Goal: Register for event/course

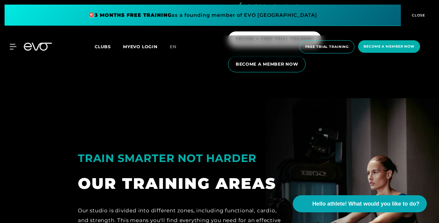
scroll to position [1007, 0]
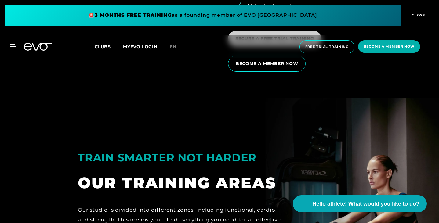
click at [285, 46] on span "SECURE A FREE TRIAL TRAINING" at bounding box center [274, 39] width 93 height 16
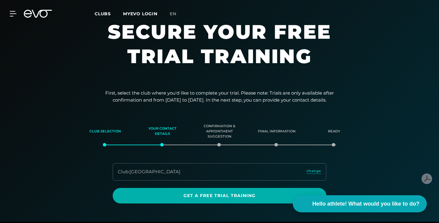
scroll to position [7, 0]
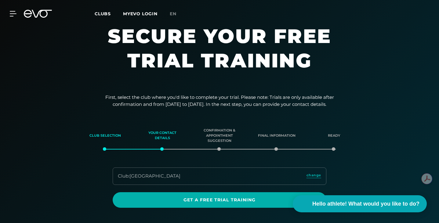
click at [163, 100] on font "First, select the club where you'd like to complete your trial. Please note: Tr…" at bounding box center [219, 100] width 229 height 13
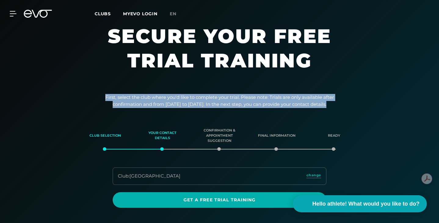
click at [163, 100] on font "First, select the club where you'd like to complete your trial. Please note: Tr…" at bounding box center [219, 100] width 229 height 13
click at [228, 101] on font "First, select the club where you'd like to complete your trial. Please note: Tr…" at bounding box center [219, 100] width 229 height 13
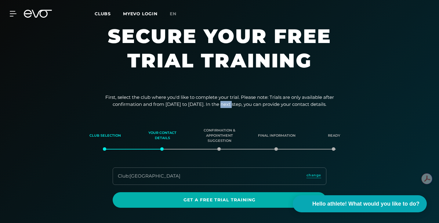
click at [228, 101] on font "First, select the club where you'd like to complete your trial. Please note: Tr…" at bounding box center [219, 100] width 229 height 13
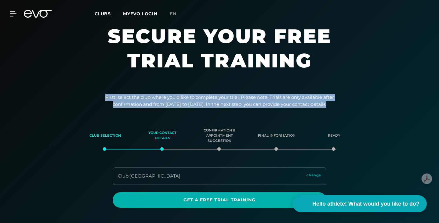
click at [228, 101] on font "First, select the club where you'd like to complete your trial. Please note: Tr…" at bounding box center [219, 100] width 229 height 13
click at [255, 103] on font "First, select the club where you'd like to complete your trial. Please note: Tr…" at bounding box center [219, 100] width 229 height 13
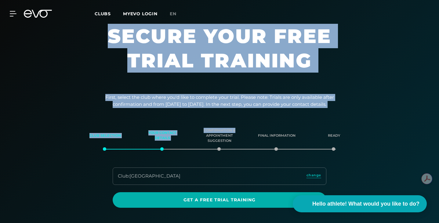
drag, startPoint x: 190, startPoint y: 29, endPoint x: 241, endPoint y: 110, distance: 95.9
click at [241, 110] on div "First, select the club where you'd like to complete your trial. Please note: Tr…" at bounding box center [219, 151] width 439 height 114
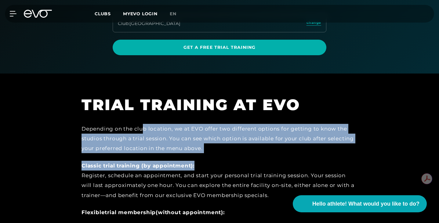
drag, startPoint x: 101, startPoint y: 133, endPoint x: 179, endPoint y: 173, distance: 87.9
click at [179, 173] on div "Depending on the club location, we at EVO offer two different options for getti…" at bounding box center [219, 198] width 275 height 148
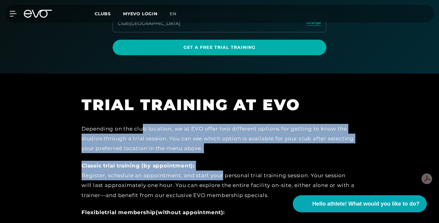
click at [179, 173] on font "Register, schedule an appointment, and start your personal trial training sessi…" at bounding box center [218, 185] width 273 height 26
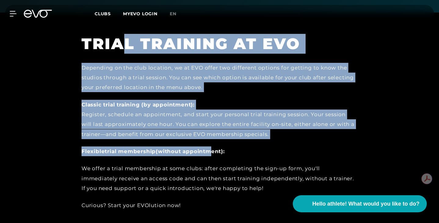
drag, startPoint x: 80, startPoint y: 36, endPoint x: 172, endPoint y: 153, distance: 148.8
click at [172, 153] on div "TRIAL TRAINING AT EVO Depending on the club location, we at EVO offer two diffe…" at bounding box center [219, 122] width 275 height 177
click at [172, 153] on font "(without appointment):" at bounding box center [190, 151] width 69 height 6
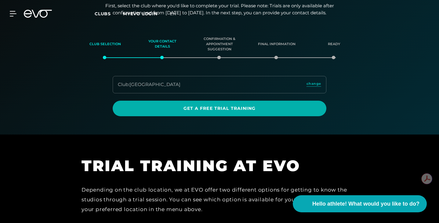
scroll to position [0, 0]
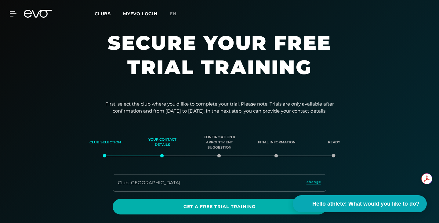
click at [263, 104] on font "First, select the club where you'd like to complete your trial. Please note: Tr…" at bounding box center [219, 107] width 229 height 13
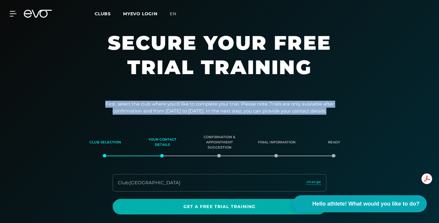
click at [263, 104] on font "First, select the club where you'd like to complete your trial. Please note: Tr…" at bounding box center [219, 107] width 229 height 13
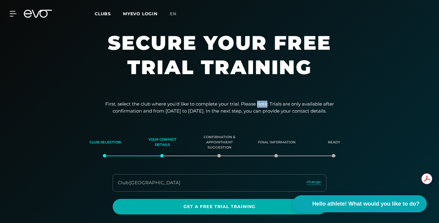
click at [263, 104] on font "First, select the club where you'd like to complete your trial. Please note: Tr…" at bounding box center [219, 107] width 229 height 13
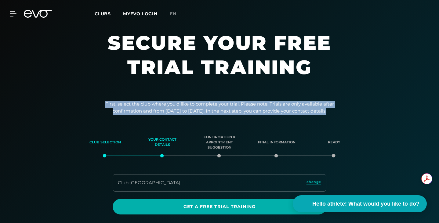
click at [263, 104] on font "First, select the club where you'd like to complete your trial. Please note: Tr…" at bounding box center [219, 107] width 229 height 13
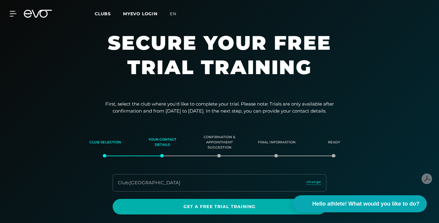
scroll to position [61, 0]
